Goal: Information Seeking & Learning: Learn about a topic

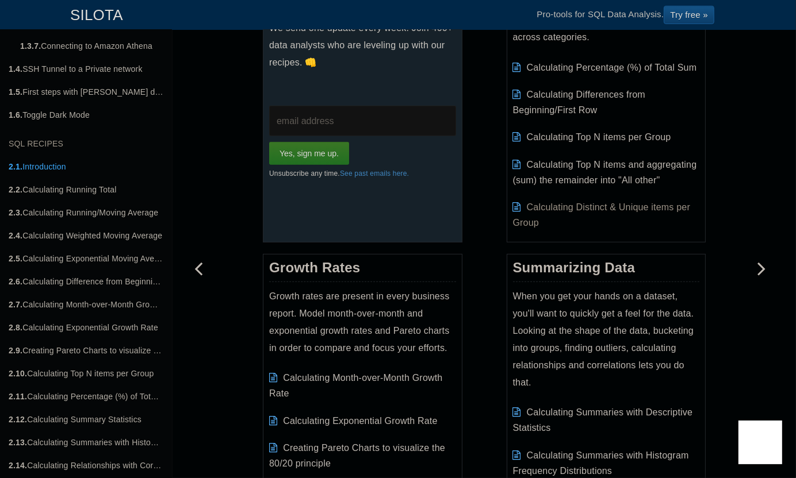
scroll to position [288, 0]
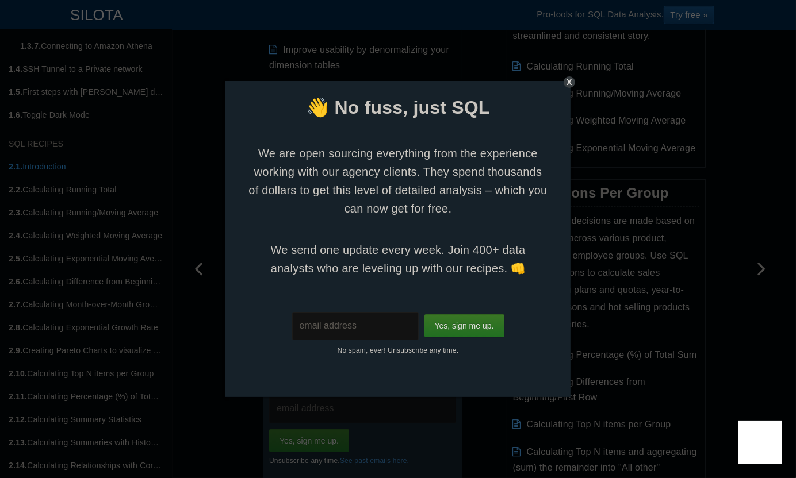
click at [566, 81] on div "X" at bounding box center [570, 82] width 12 height 12
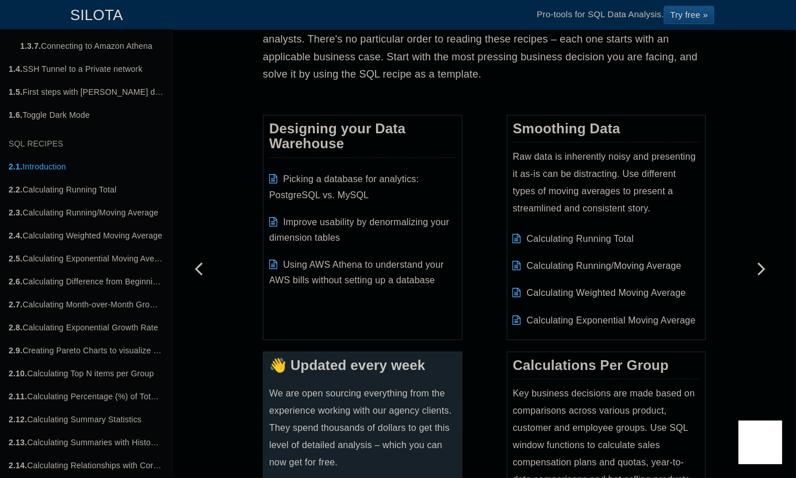
scroll to position [173, 0]
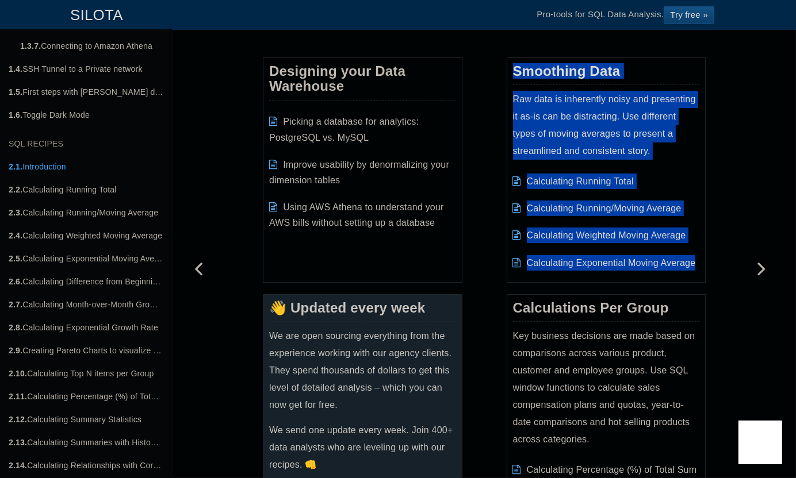
drag, startPoint x: 496, startPoint y: 70, endPoint x: 712, endPoint y: 256, distance: 284.6
copy div "Smoothing Data Raw data is inherently noisy and presenting it as-is can be dist…"
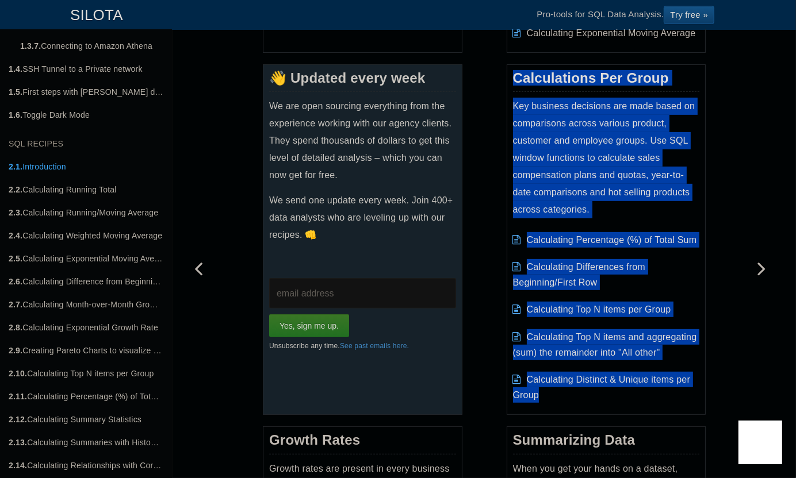
drag, startPoint x: 501, startPoint y: 76, endPoint x: 685, endPoint y: 390, distance: 364.2
click at [685, 390] on div "Calculations Per Group Key business decisions are made based on comparisons acr…" at bounding box center [607, 239] width 200 height 351
copy div "Calculations Per Group Key business decisions are made based on comparisons acr…"
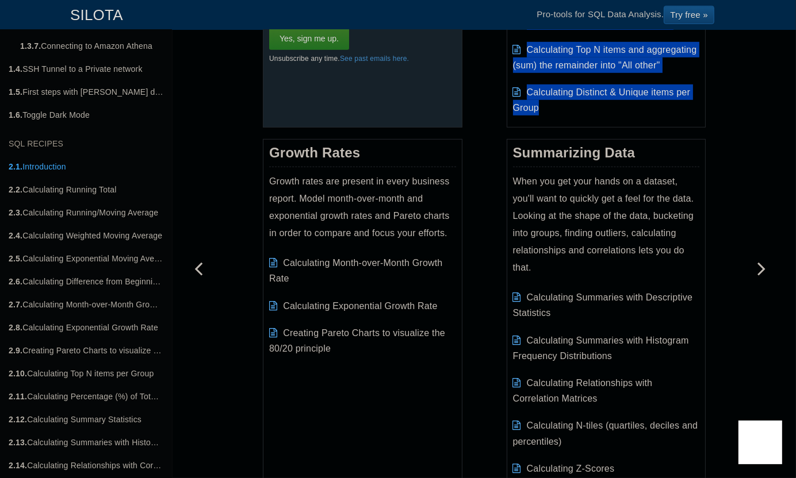
scroll to position [748, 0]
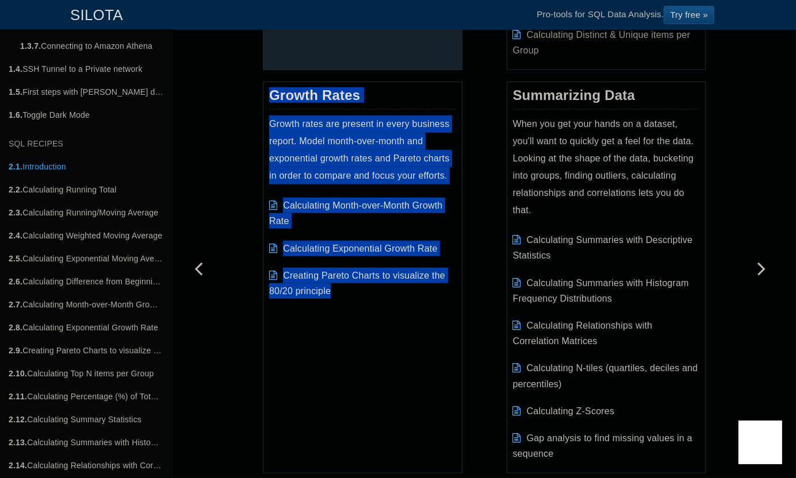
drag, startPoint x: 256, startPoint y: 85, endPoint x: 376, endPoint y: 303, distance: 248.6
copy div "Growth Rates Growth rates are present in every business report. Model month-ove…"
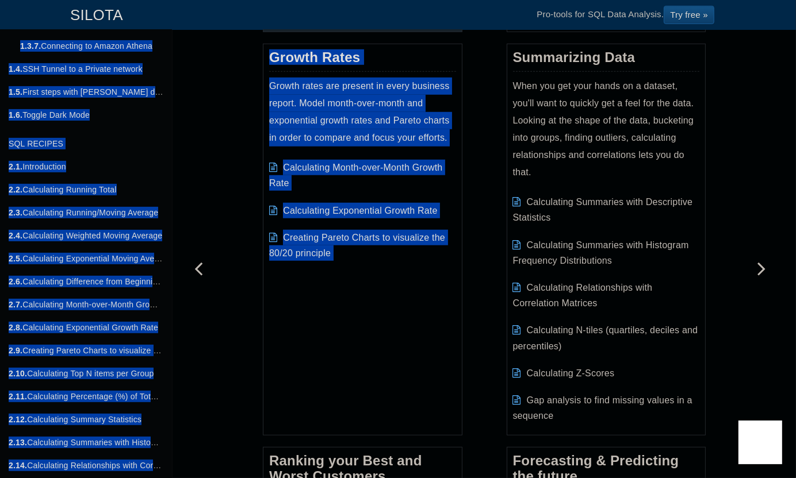
scroll to position [828, 0]
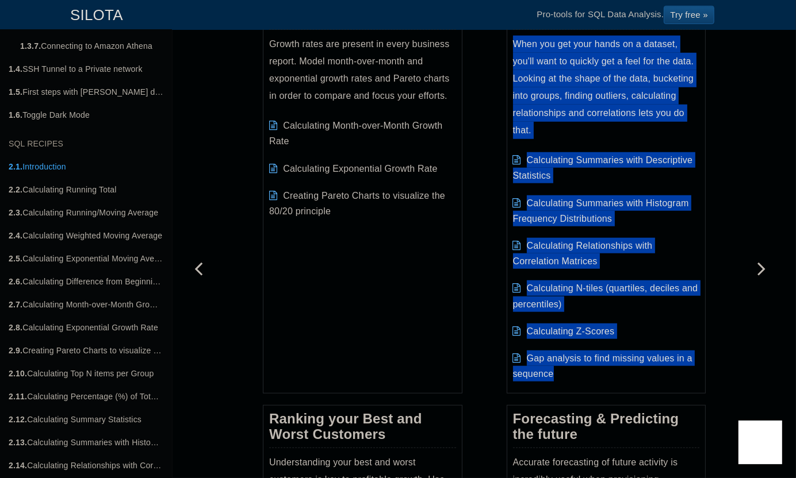
drag, startPoint x: 516, startPoint y: 99, endPoint x: 452, endPoint y: 190, distance: 111.5
click at [606, 381] on div "Summarizing Data When you get your hands on a dataset, you'll want to quickly g…" at bounding box center [607, 198] width 200 height 392
copy div "Summarizing Data When you get your hands on a dataset, you'll want to quickly g…"
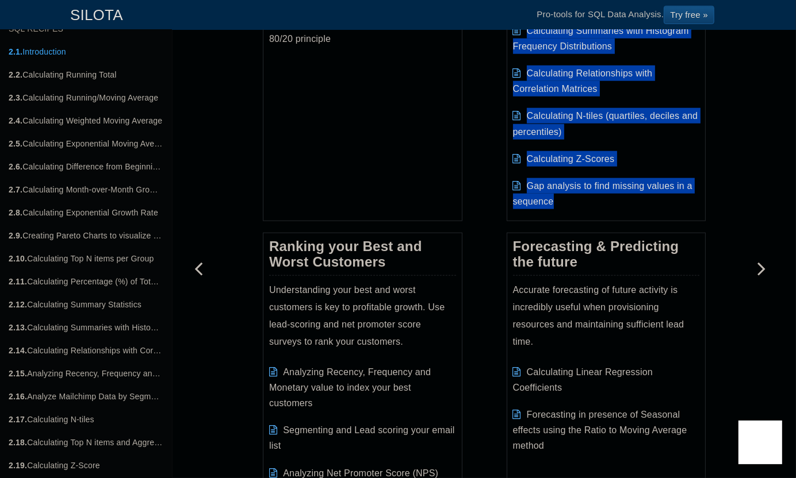
scroll to position [1115, 0]
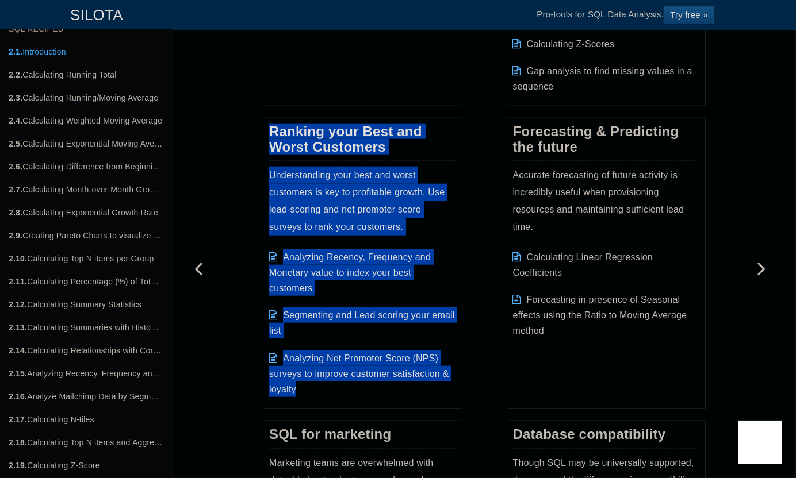
drag, startPoint x: 258, startPoint y: 128, endPoint x: 382, endPoint y: 406, distance: 304.8
click at [382, 406] on div "Advanced SQL Recipes to jump start your Analysis This is a compendium of Advanc…" at bounding box center [484, 384] width 460 height 2880
copy div "Ranking your Best and Worst Customers Understanding your best and worst custome…"
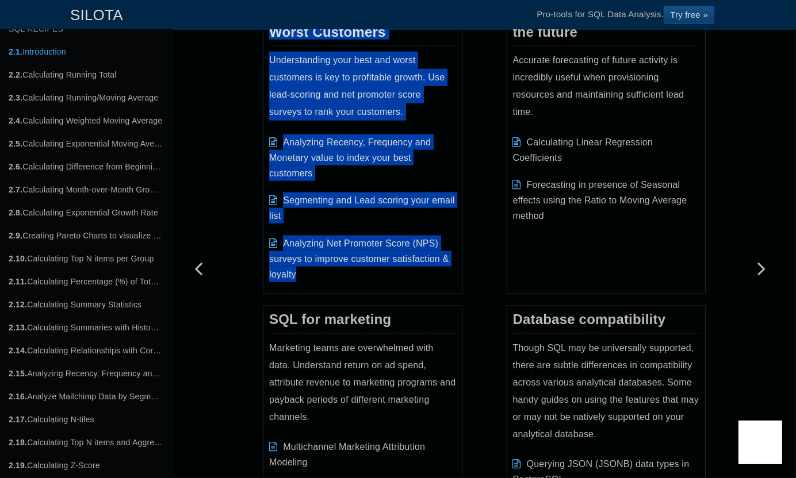
scroll to position [1173, 0]
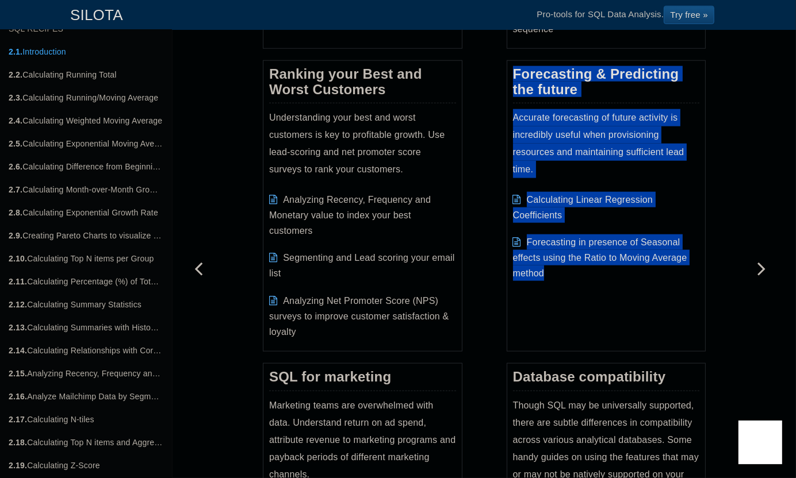
drag, startPoint x: 503, startPoint y: 71, endPoint x: 604, endPoint y: 315, distance: 264.0
click at [604, 315] on div "Designing your Data Warehouse Picking a database for analytics: PostgreSQL vs. …" at bounding box center [484, 45] width 443 height 1999
copy div "Forecasting & Predicting the future Accurate forecasting of future activity is …"
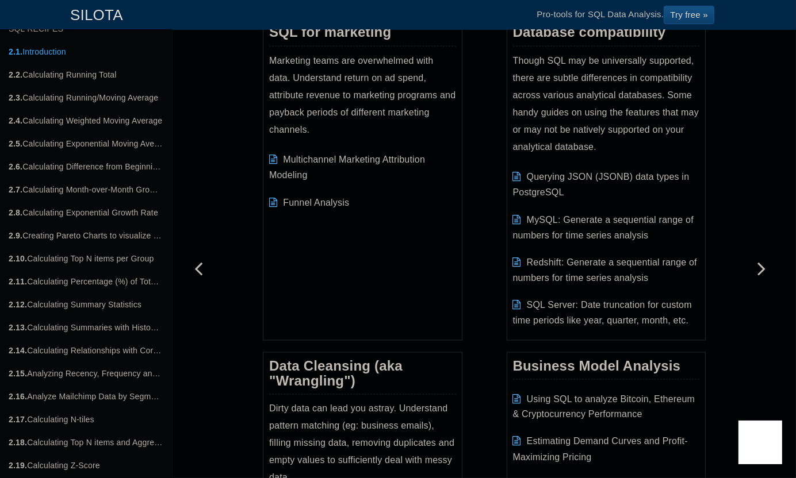
scroll to position [1403, 0]
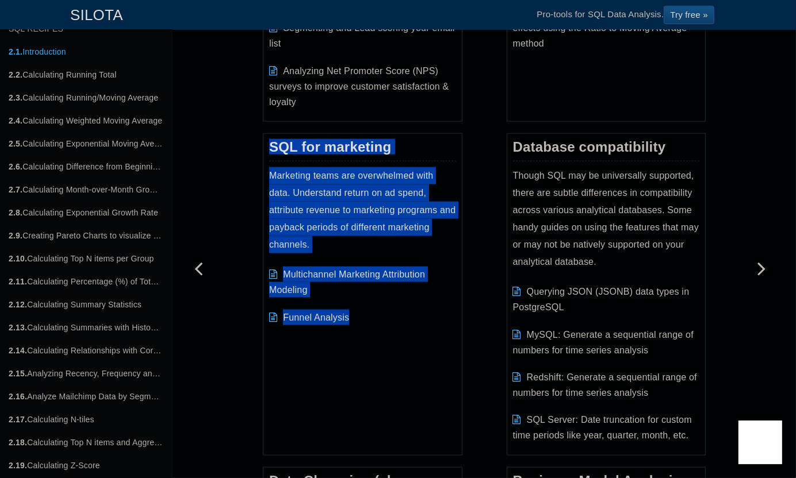
drag, startPoint x: 270, startPoint y: 154, endPoint x: 367, endPoint y: 323, distance: 194.7
click at [367, 323] on div "Advanced SQL Recipes to jump start your Analysis This is a compendium of Advanc…" at bounding box center [484, 96] width 460 height 2880
copy div "SQL for marketing Marketing teams are overwhelmed with data. Understand return …"
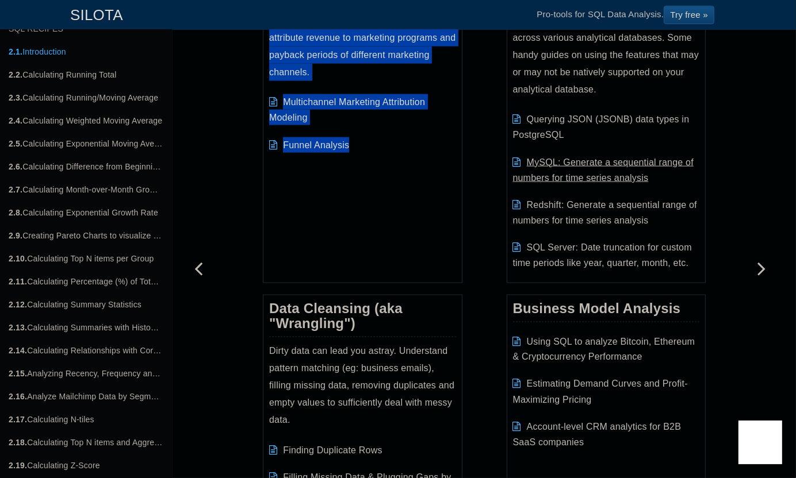
scroll to position [1805, 0]
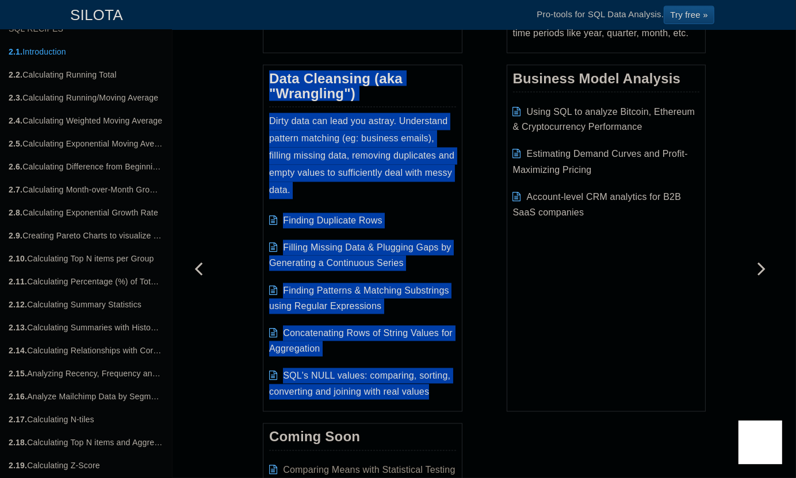
drag, startPoint x: 242, startPoint y: 68, endPoint x: 451, endPoint y: 388, distance: 382.5
copy div "Data Cleansing (aka "Wrangling") Dirty data can lead you astray. Understand pat…"
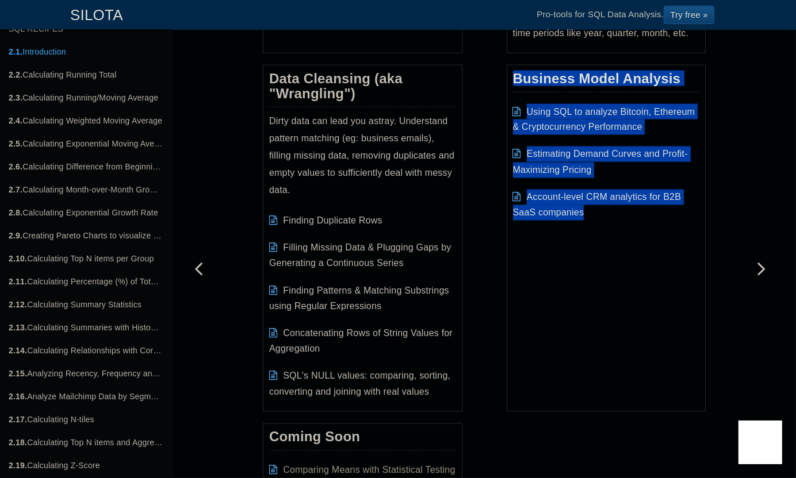
drag, startPoint x: 611, startPoint y: 170, endPoint x: 707, endPoint y: 278, distance: 144.6
copy div "Business Model Analysis Using SQL to analyze Bitcoin, Ethereum & Cryptocurrency…"
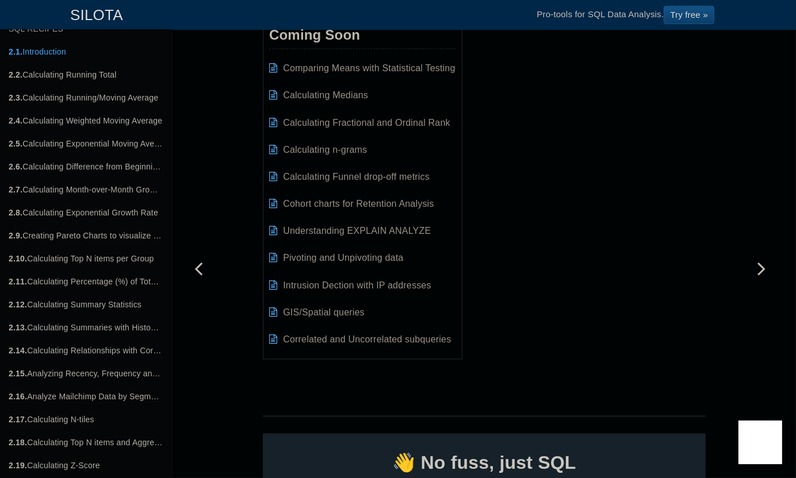
scroll to position [2093, 0]
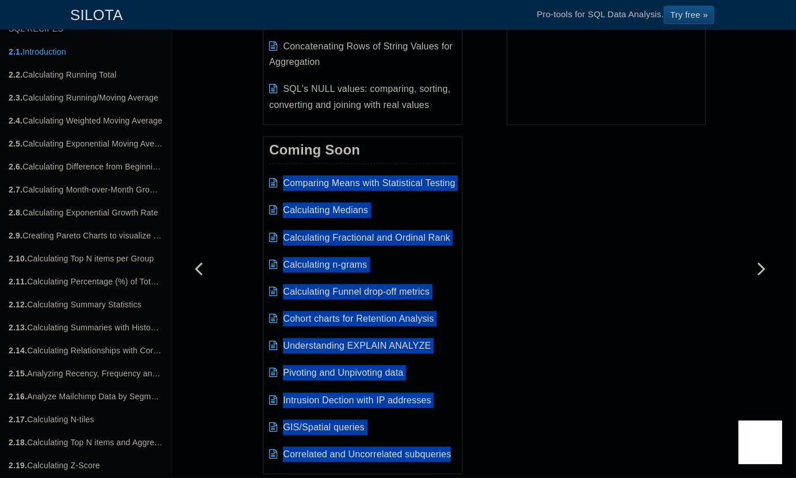
drag, startPoint x: 252, startPoint y: 178, endPoint x: 490, endPoint y: 448, distance: 360.2
copy ul "Comparing Means with Statistical Testing Calculating Medians Calculating Fracti…"
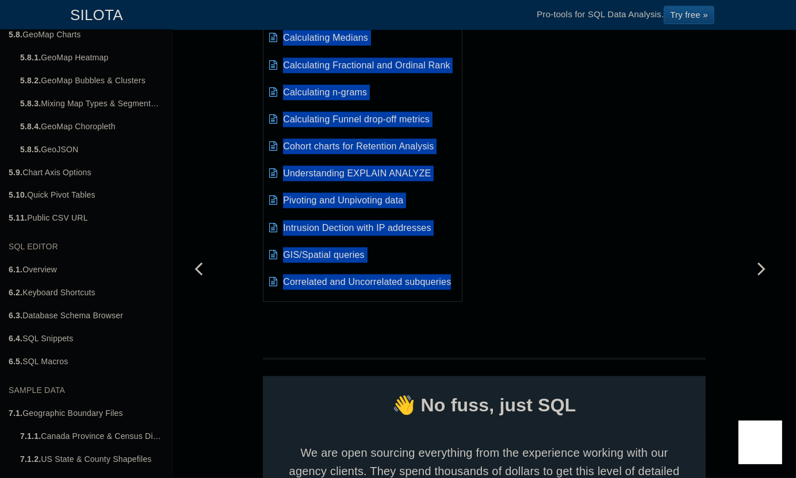
scroll to position [1382, 0]
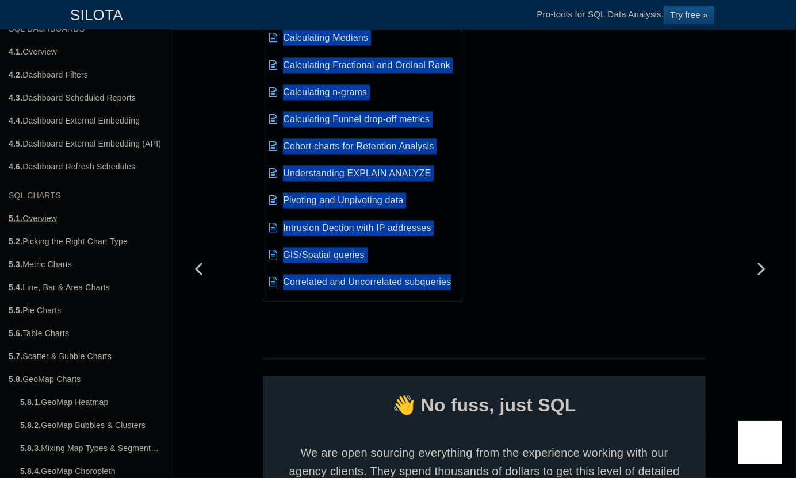
click at [47, 214] on link "5.1. Overview" at bounding box center [86, 218] width 172 height 23
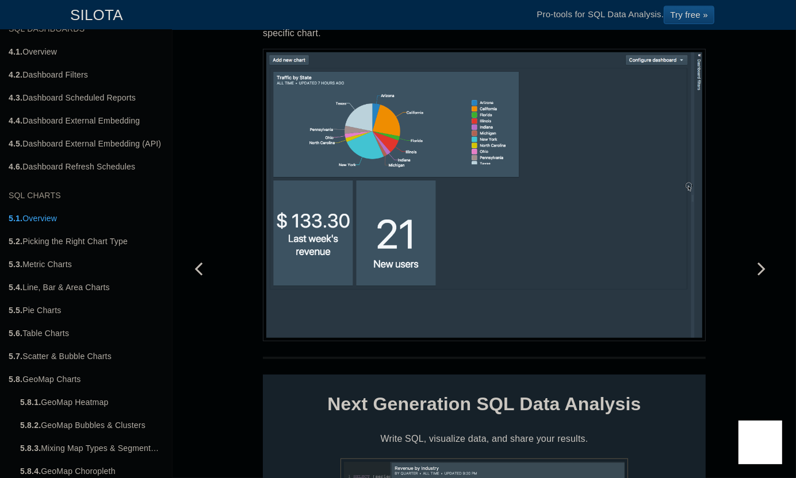
scroll to position [745, 0]
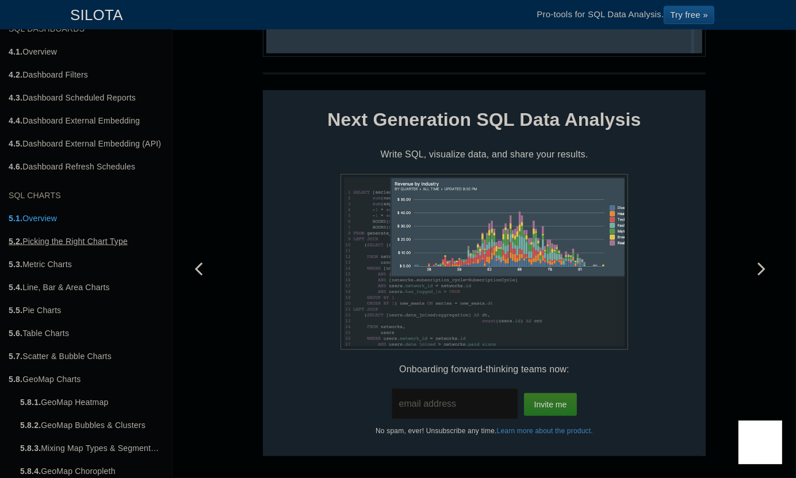
click at [65, 243] on link "5.2. Picking the Right Chart Type" at bounding box center [86, 241] width 172 height 23
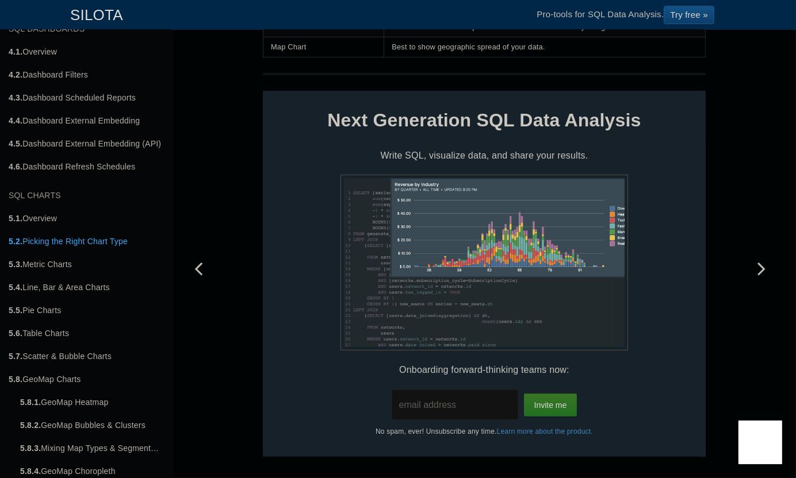
scroll to position [24, 0]
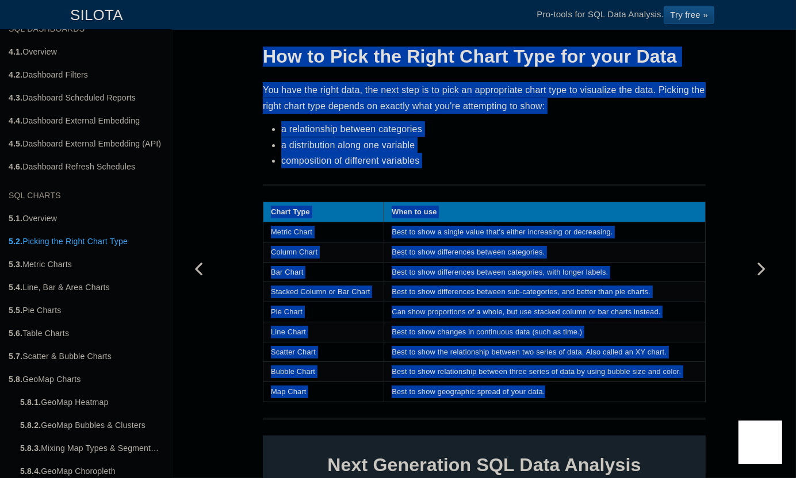
drag, startPoint x: 252, startPoint y: 54, endPoint x: 595, endPoint y: 392, distance: 481.5
click at [595, 392] on div "How to Pick the Right Chart Type for your Data You have the right data, the nex…" at bounding box center [484, 430] width 460 height 790
click at [62, 261] on link "5.3. Metric Charts" at bounding box center [86, 264] width 172 height 23
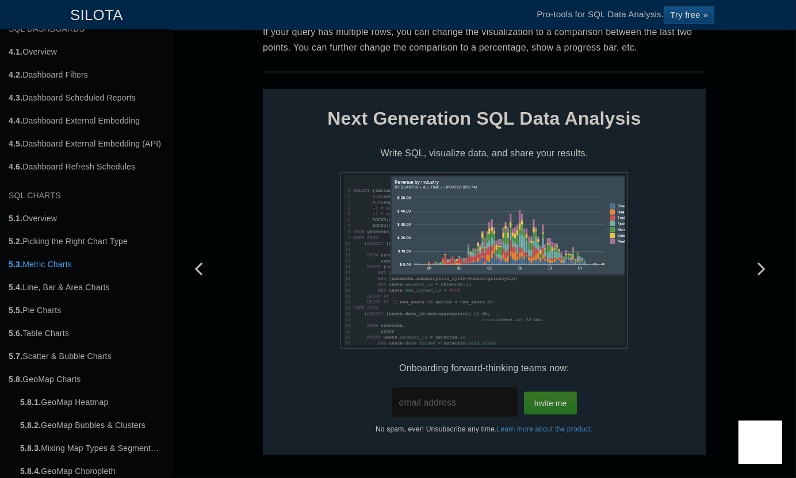
scroll to position [920, 0]
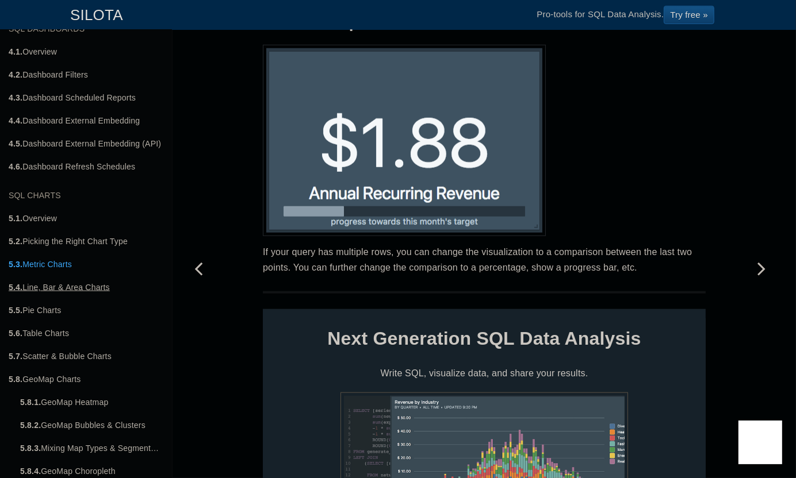
click at [80, 288] on link "5.4. Line, Bar & Area Charts" at bounding box center [86, 287] width 172 height 23
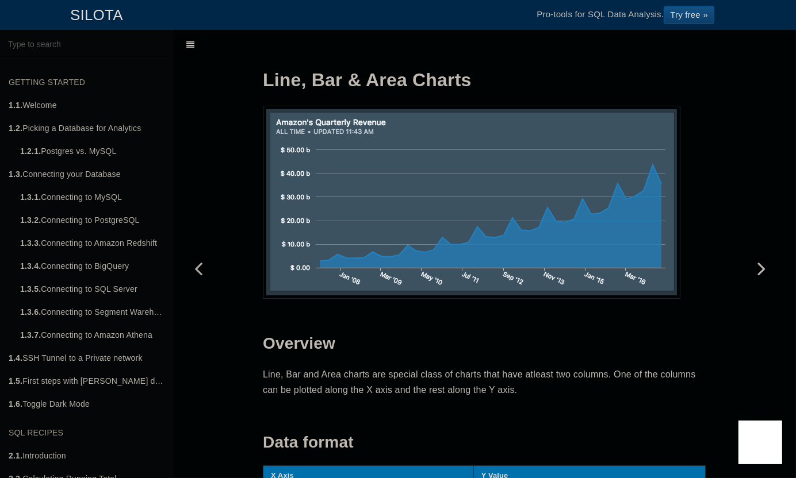
scroll to position [1382, 0]
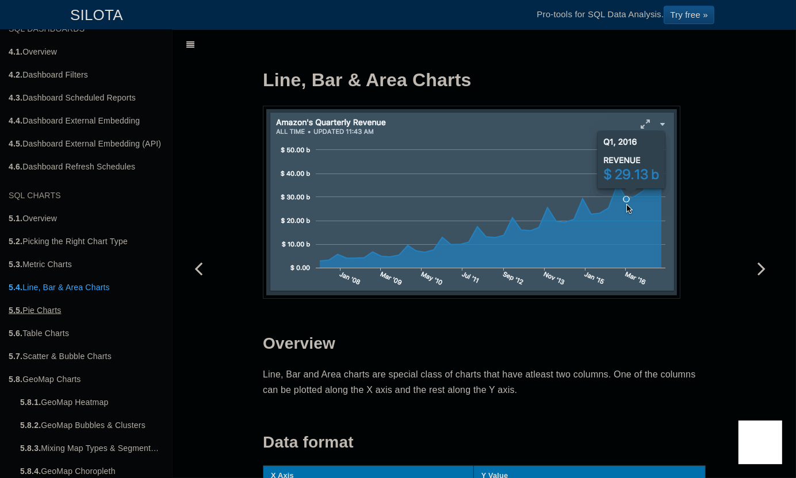
click at [49, 303] on link "5.5. Pie Charts" at bounding box center [86, 310] width 172 height 23
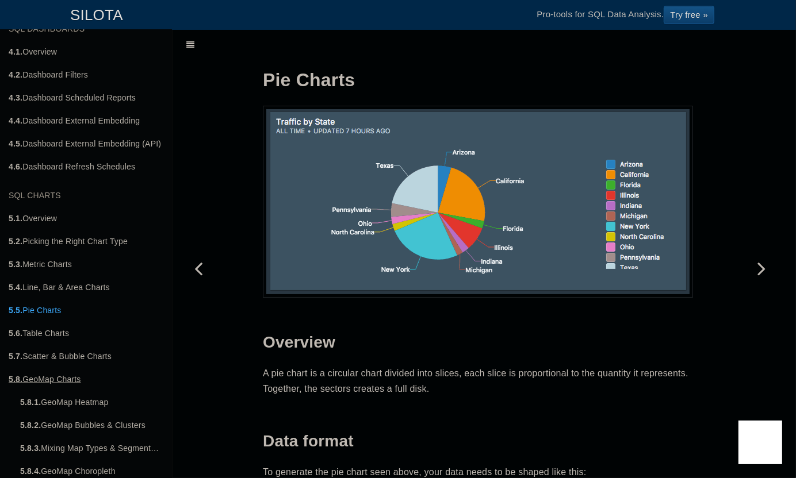
scroll to position [1670, 0]
